Goal: Transaction & Acquisition: Purchase product/service

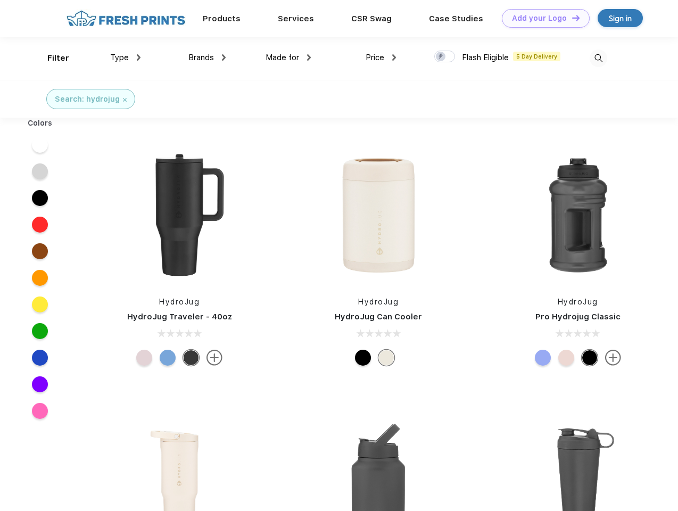
click at [542, 18] on link "Add your Logo Design Tool" at bounding box center [546, 18] width 88 height 19
click at [0, 0] on div "Design Tool" at bounding box center [0, 0] width 0 height 0
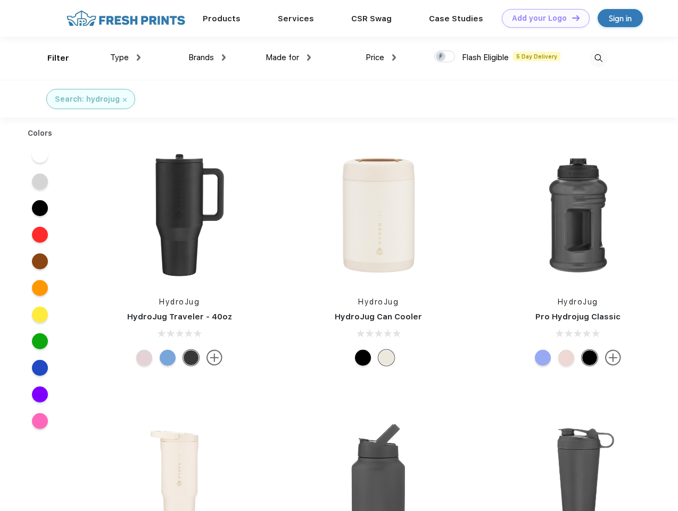
click at [571, 18] on link "Add your Logo Design Tool" at bounding box center [546, 18] width 88 height 19
click at [51, 58] on div "Filter" at bounding box center [58, 58] width 22 height 12
click at [126, 58] on span "Type" at bounding box center [119, 58] width 19 height 10
click at [207, 58] on span "Brands" at bounding box center [201, 58] width 26 height 10
click at [289, 58] on span "Made for" at bounding box center [283, 58] width 34 height 10
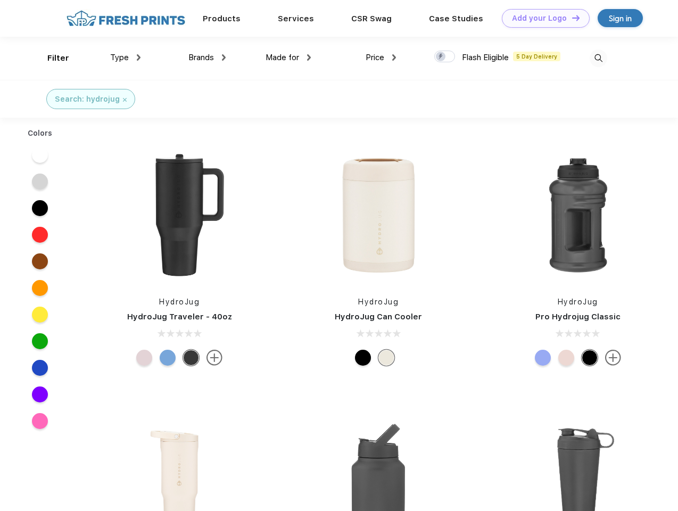
click at [381, 58] on span "Price" at bounding box center [375, 58] width 19 height 10
click at [445, 57] on div at bounding box center [444, 57] width 21 height 12
click at [441, 57] on input "checkbox" at bounding box center [437, 53] width 7 height 7
click at [598, 58] on img at bounding box center [599, 59] width 18 height 18
